Goal: Find specific page/section: Find specific page/section

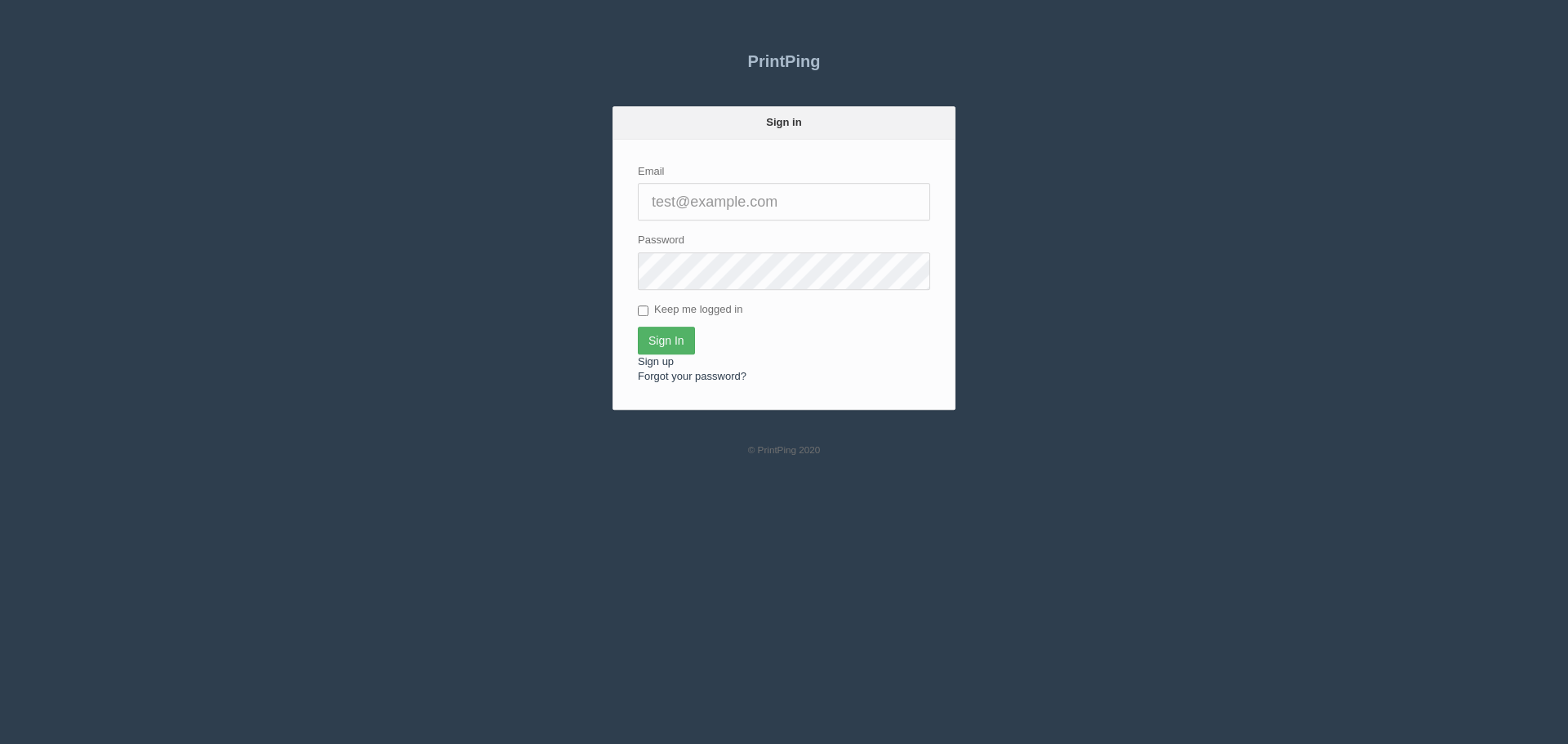
type input "[PERSON_NAME][EMAIL_ADDRESS][DOMAIN_NAME]"
click at [684, 334] on input "Sign In" at bounding box center [666, 340] width 58 height 28
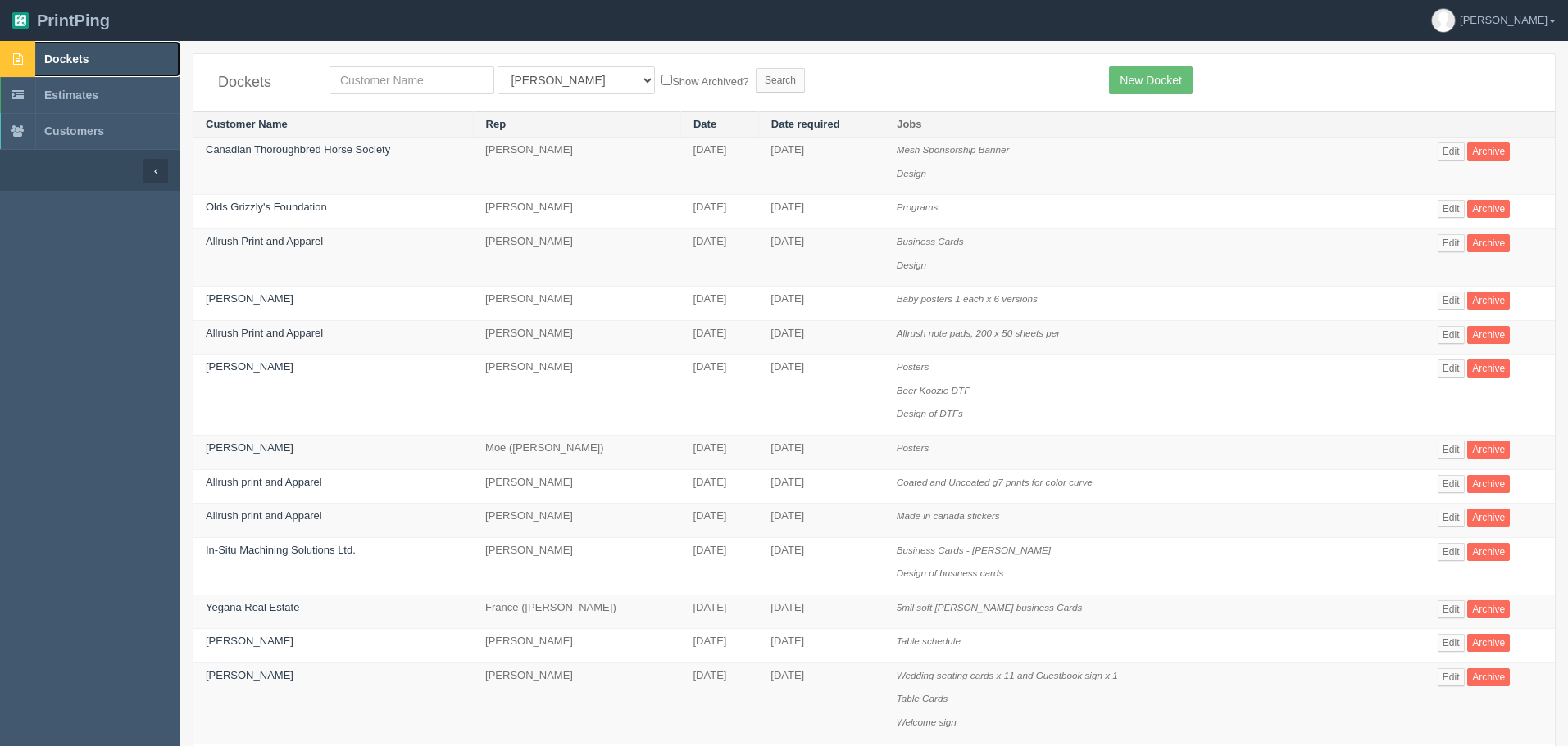
click at [89, 60] on span "Dockets" at bounding box center [66, 59] width 44 height 13
click at [535, 77] on select "All Users [PERSON_NAME] Test 1 [PERSON_NAME] [PERSON_NAME] [PERSON_NAME] France…" at bounding box center [576, 79] width 157 height 28
